Goal: Information Seeking & Learning: Compare options

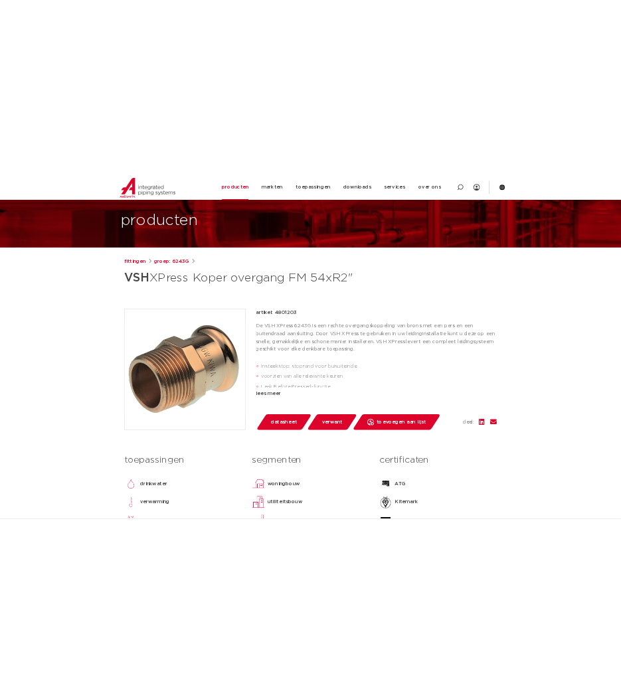
scroll to position [111, 0]
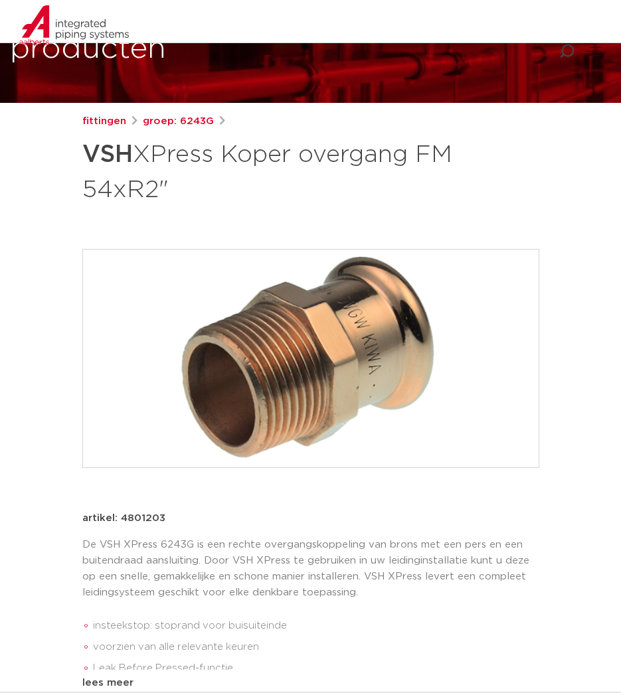
drag, startPoint x: 91, startPoint y: 194, endPoint x: 102, endPoint y: 192, distance: 11.5
click at [102, 192] on h1 "VSH XPress Koper overgang FM 54xR2"" at bounding box center [310, 171] width 457 height 72
drag, startPoint x: 89, startPoint y: 191, endPoint x: 127, endPoint y: 191, distance: 37.8
click at [127, 191] on h1 "VSH XPress Koper overgang FM 54xR2"" at bounding box center [310, 171] width 457 height 72
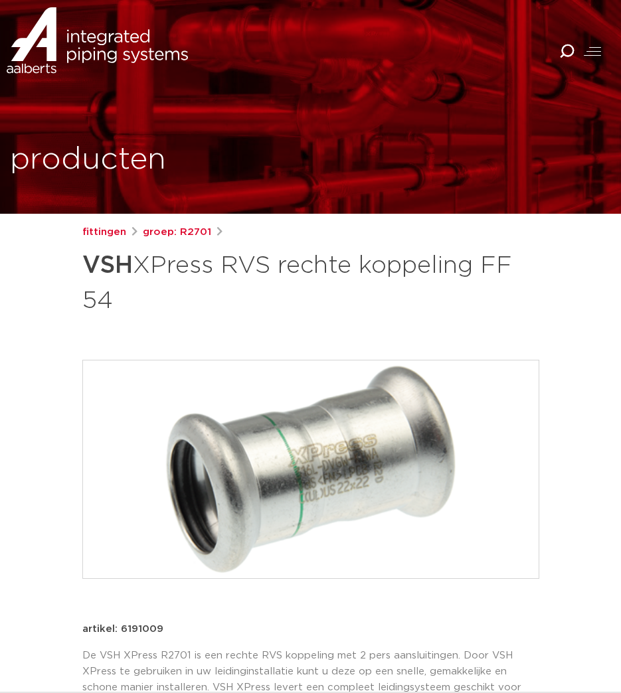
drag, startPoint x: 84, startPoint y: 299, endPoint x: 113, endPoint y: 301, distance: 28.6
click at [113, 301] on h1 "VSH XPress RVS rechte koppeling FF 54" at bounding box center [310, 282] width 457 height 72
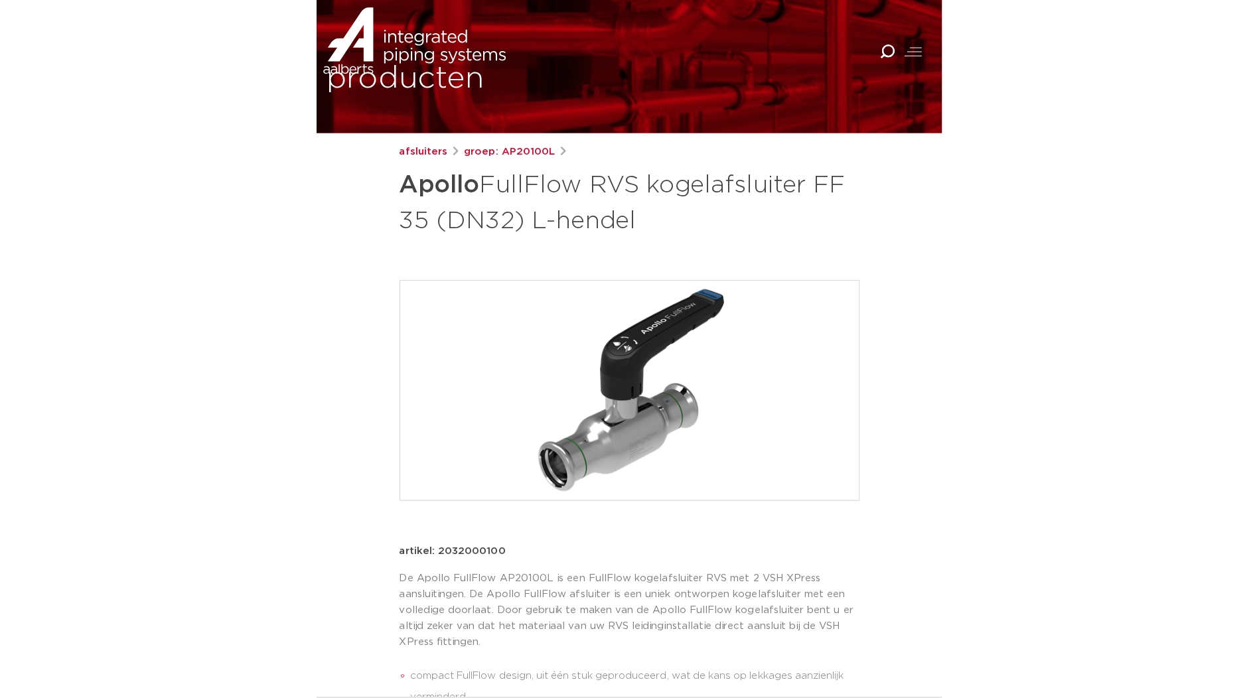
scroll to position [111, 0]
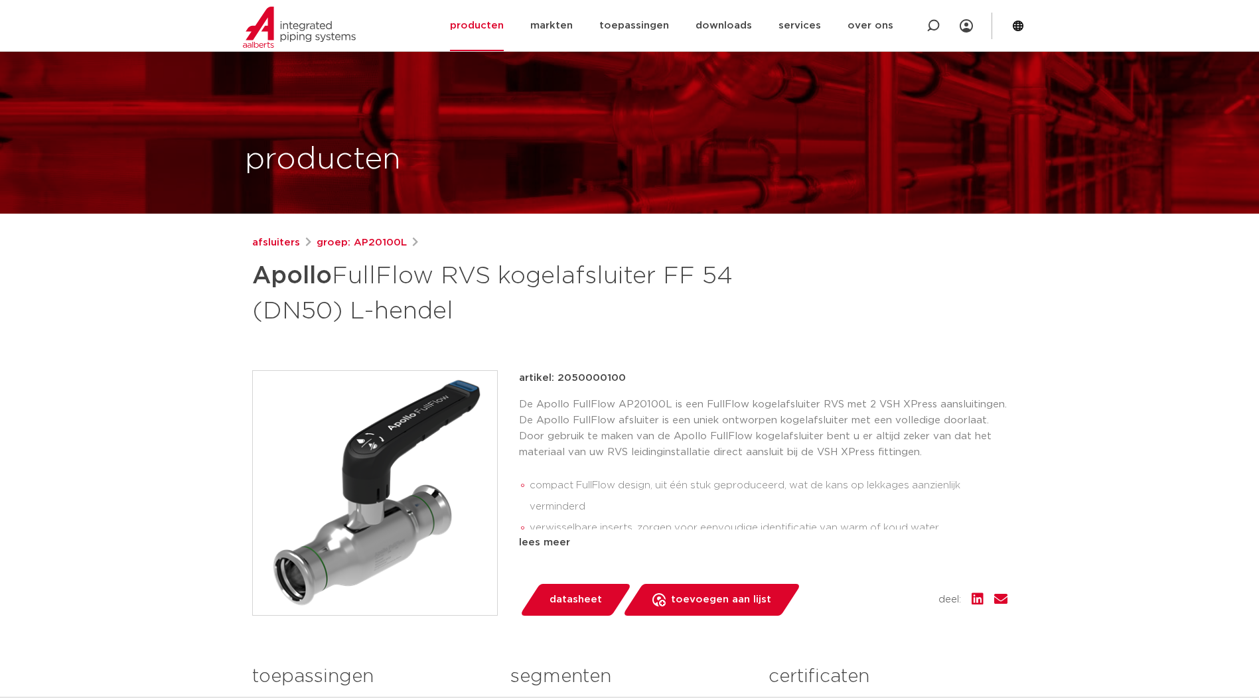
scroll to position [111, 0]
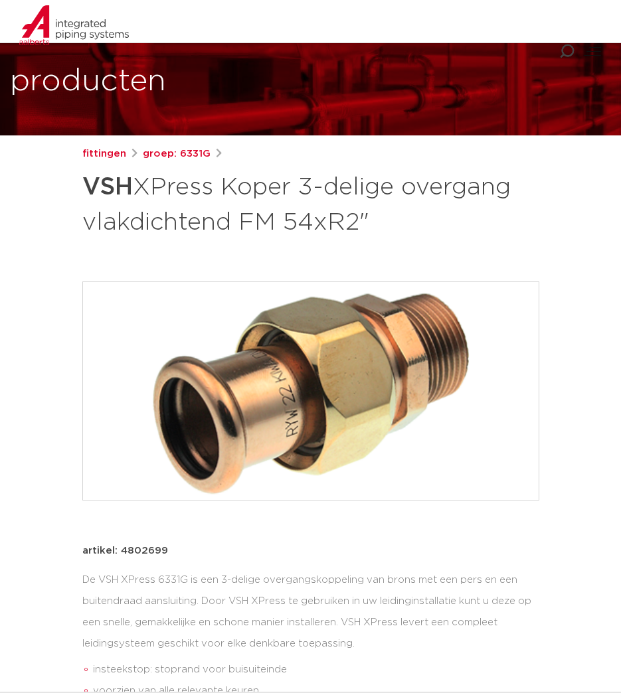
scroll to position [111, 0]
